Goal: Find specific page/section: Find specific page/section

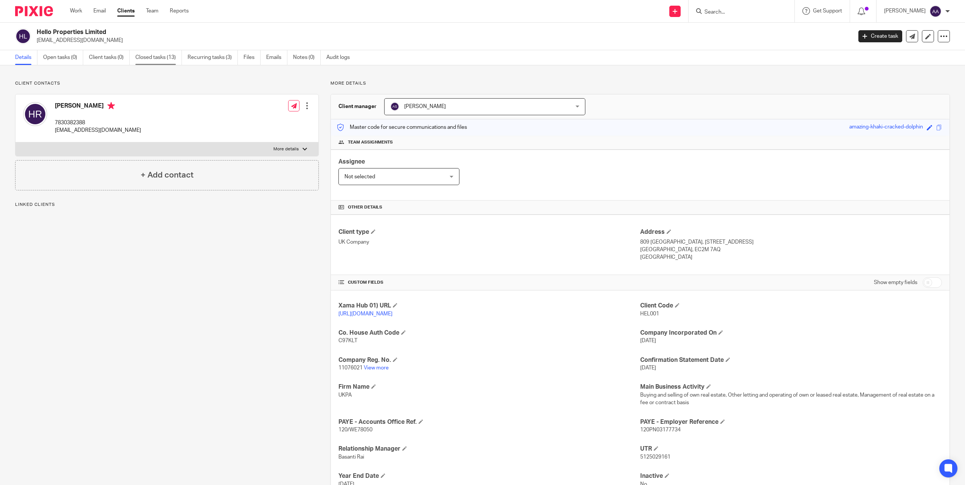
click at [159, 63] on link "Closed tasks (13)" at bounding box center [158, 57] width 46 height 15
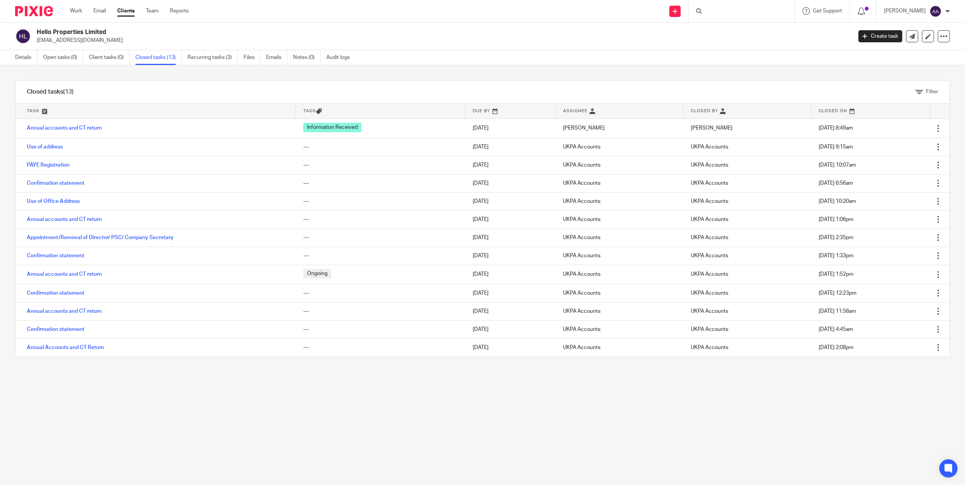
click at [77, 127] on link "Annual accounts and CT return" at bounding box center [64, 127] width 75 height 5
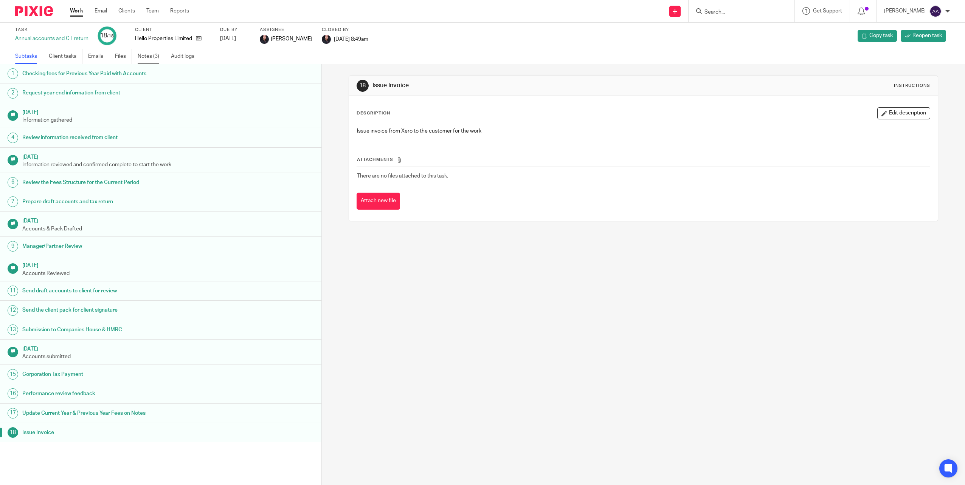
click at [147, 53] on link "Notes (3)" at bounding box center [152, 56] width 28 height 15
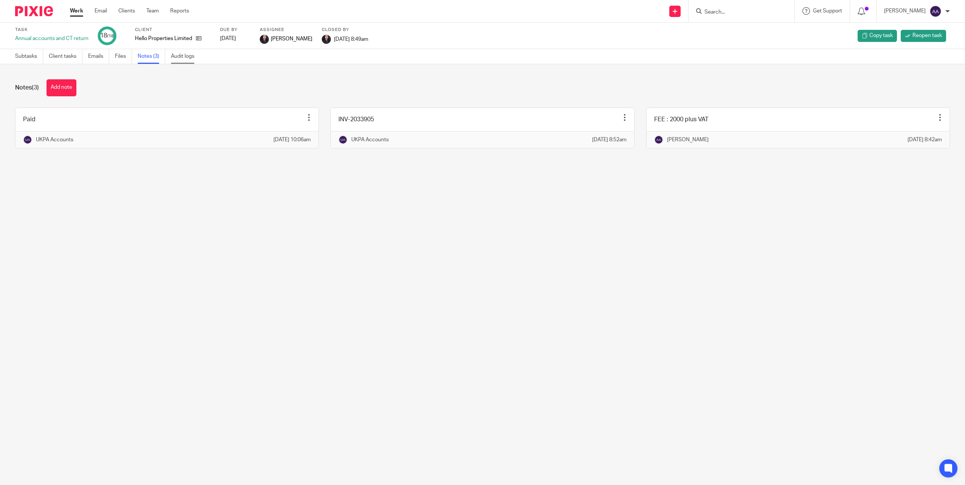
click at [181, 58] on link "Audit logs" at bounding box center [185, 56] width 29 height 15
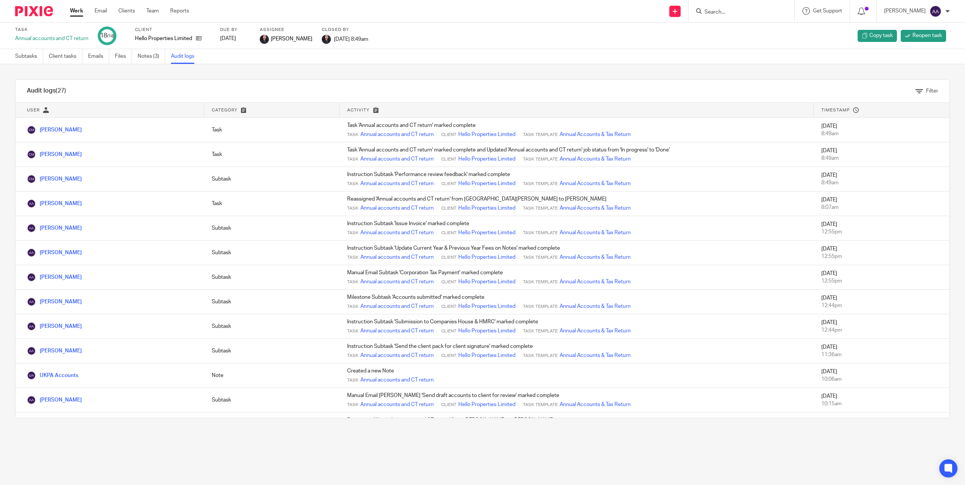
click at [733, 12] on input "Search" at bounding box center [737, 12] width 68 height 7
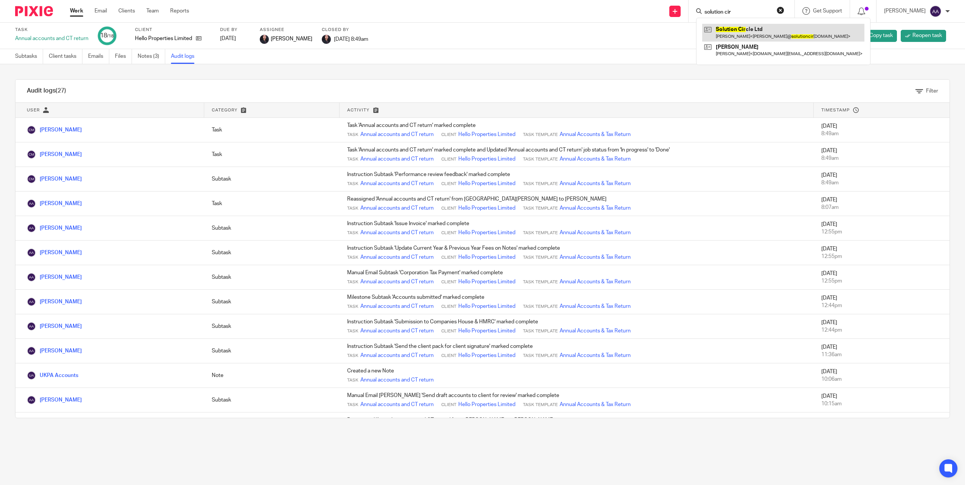
type input "solution cir"
click at [750, 32] on link at bounding box center [783, 32] width 162 height 17
